Goal: Information Seeking & Learning: Learn about a topic

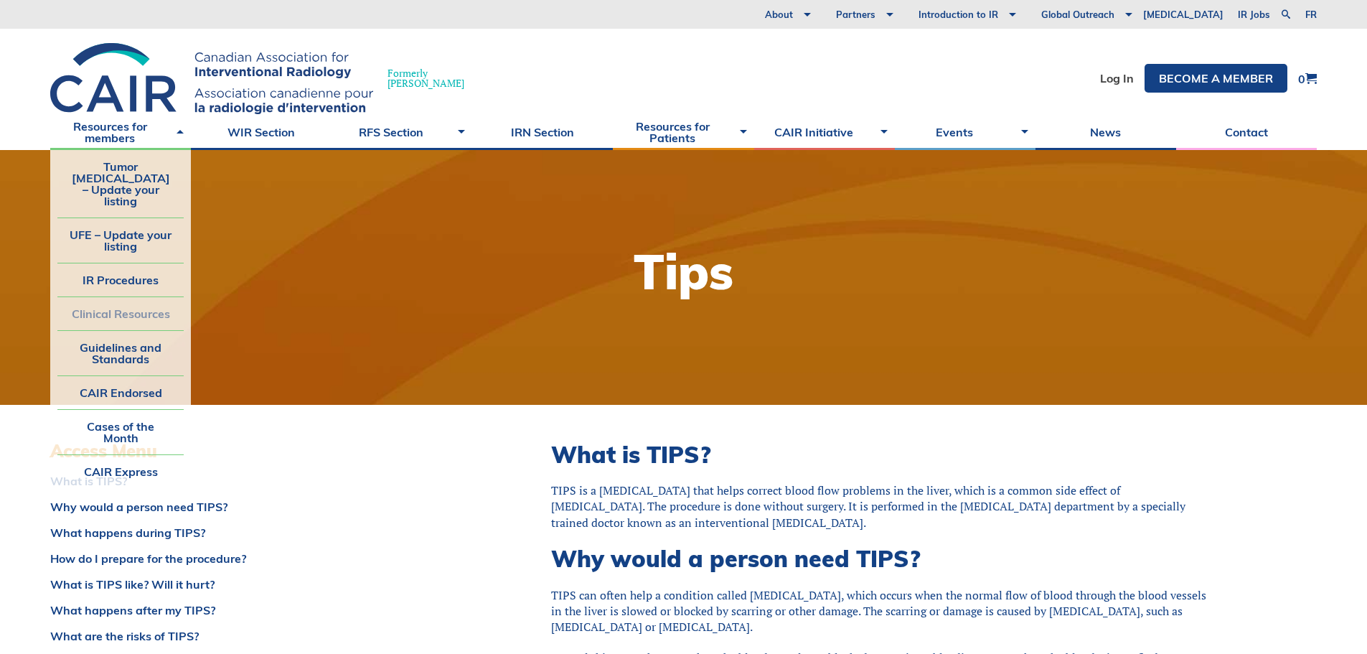
click at [141, 297] on link "Clinical Resources" at bounding box center [120, 313] width 126 height 33
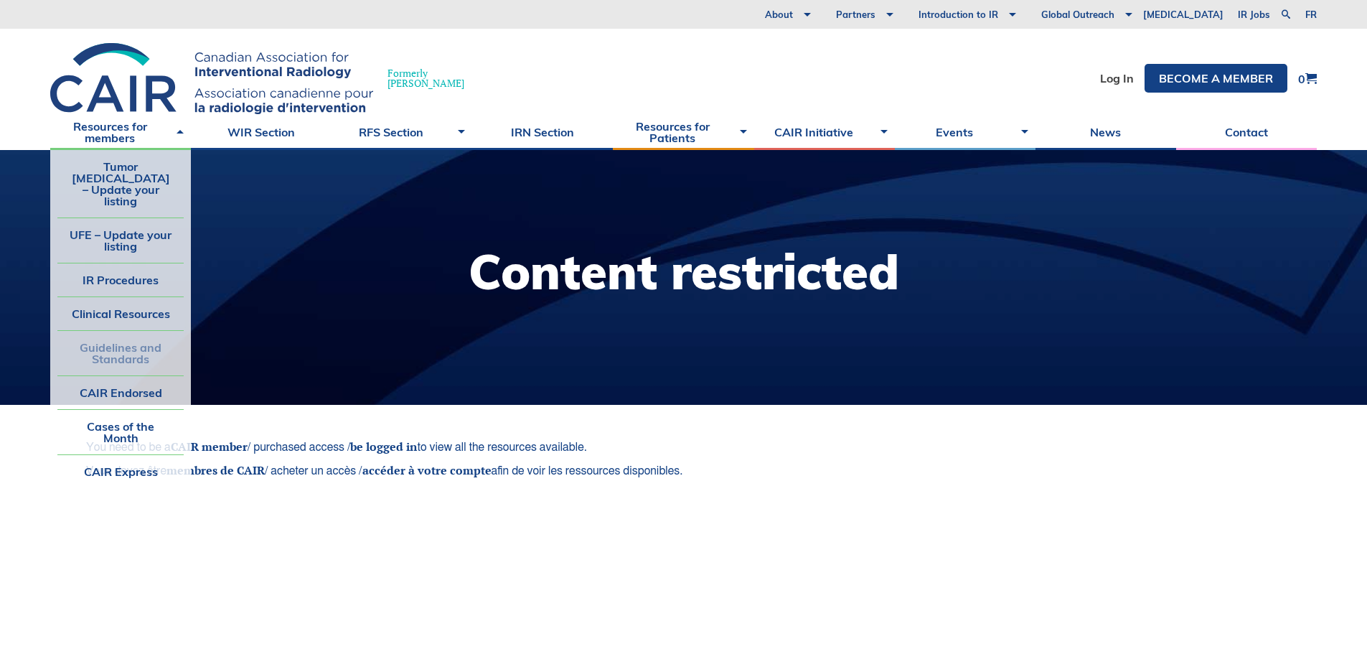
click at [132, 331] on link "Guidelines and Standards" at bounding box center [120, 353] width 126 height 44
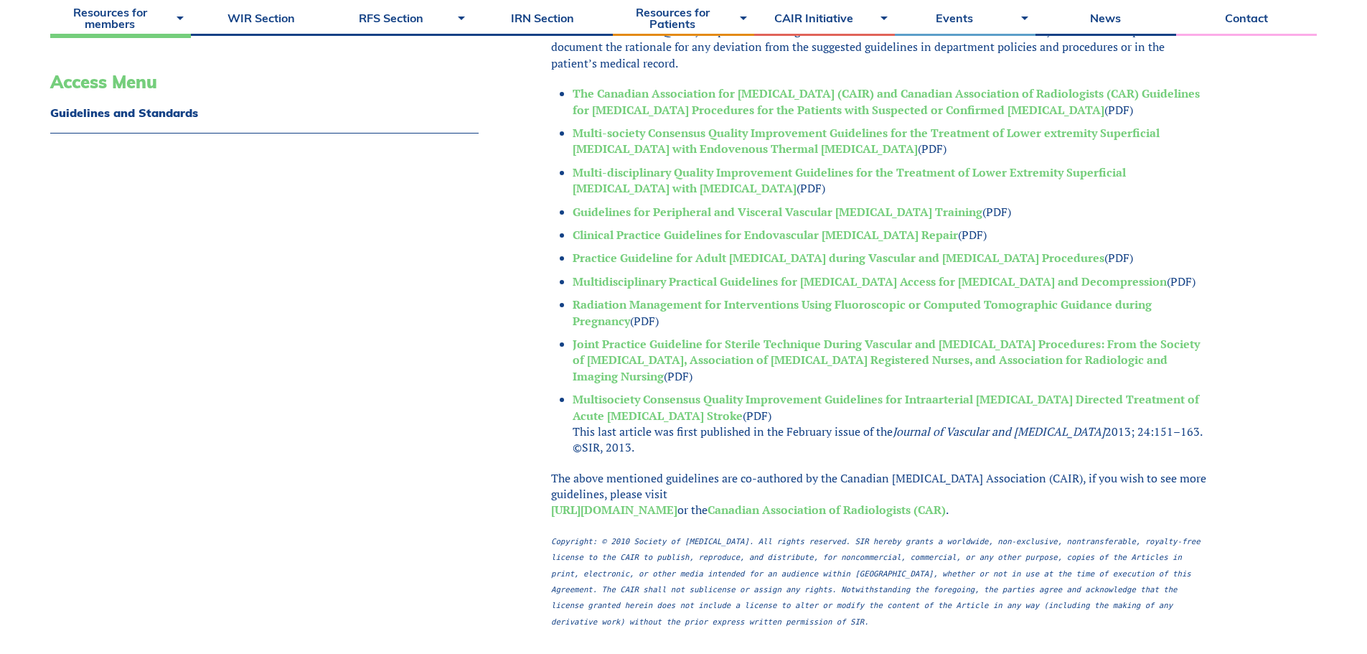
scroll to position [646, 0]
